Goal: Use online tool/utility

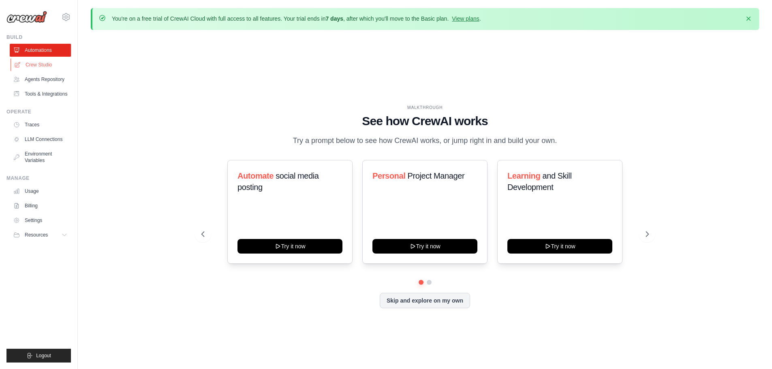
click at [45, 68] on link "Crew Studio" at bounding box center [41, 64] width 61 height 13
click at [40, 68] on link "Crew Studio" at bounding box center [41, 64] width 61 height 13
